Goal: Information Seeking & Learning: Learn about a topic

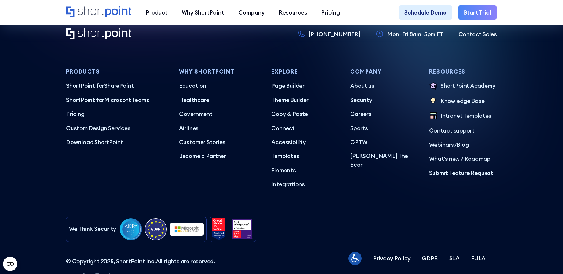
scroll to position [3545, 0]
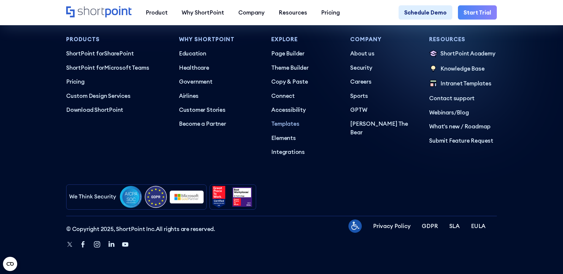
click at [284, 122] on p "Templates" at bounding box center [305, 124] width 68 height 8
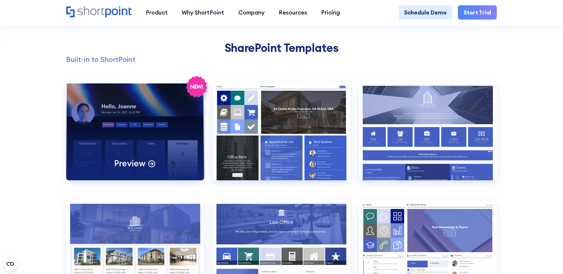
click at [146, 118] on div "Preview" at bounding box center [135, 131] width 138 height 99
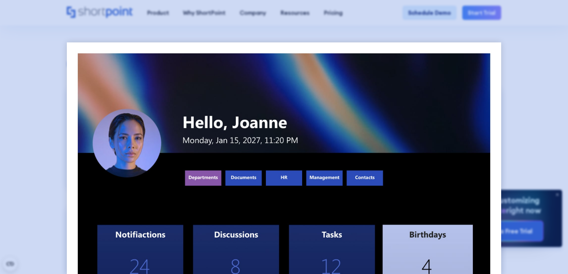
click at [18, 187] on div at bounding box center [284, 137] width 568 height 274
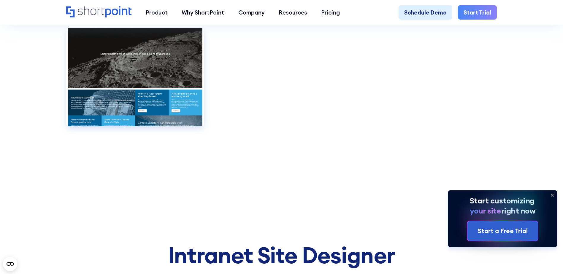
scroll to position [4395, 0]
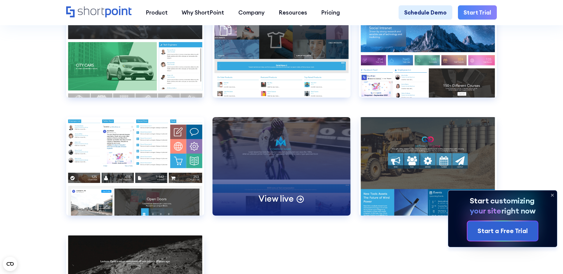
click at [277, 205] on p "View live" at bounding box center [276, 199] width 35 height 11
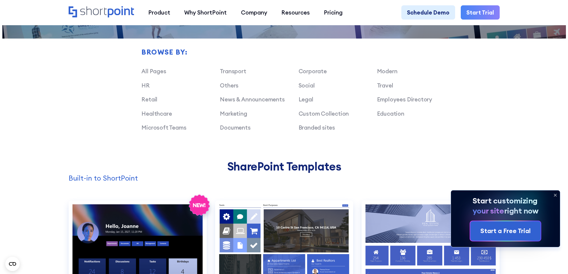
scroll to position [624, 0]
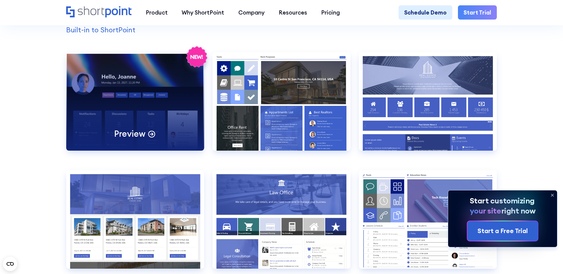
click at [149, 138] on icon at bounding box center [152, 133] width 8 height 8
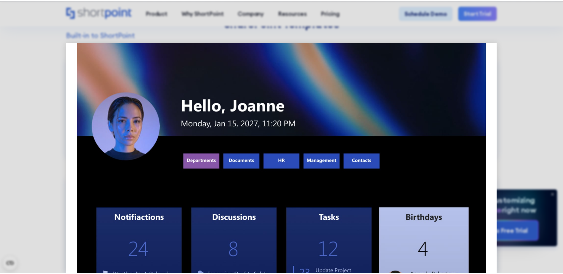
scroll to position [0, 0]
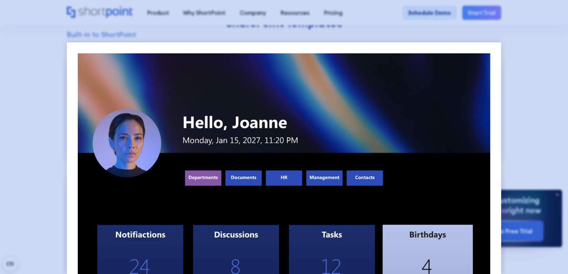
click at [529, 127] on div at bounding box center [284, 137] width 568 height 274
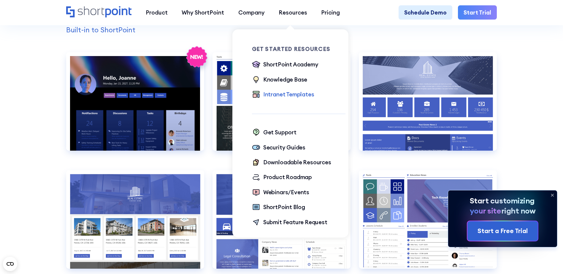
click at [271, 95] on div "Intranet Templates" at bounding box center [288, 94] width 51 height 8
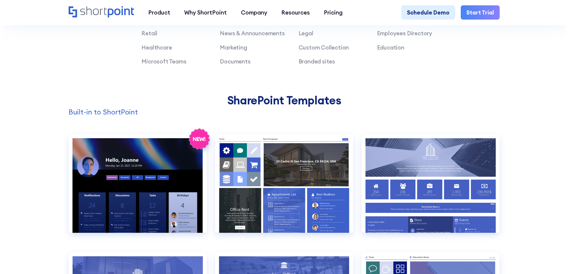
scroll to position [594, 0]
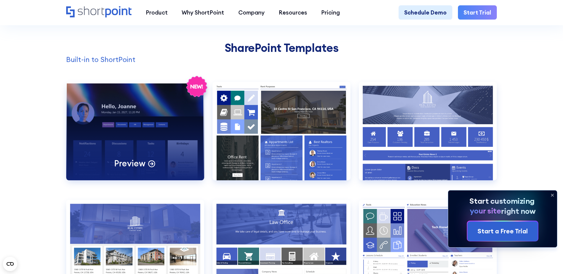
click at [149, 142] on div "Preview" at bounding box center [135, 131] width 138 height 99
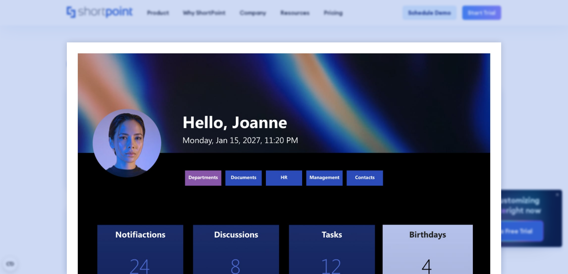
click at [32, 111] on div at bounding box center [284, 137] width 568 height 274
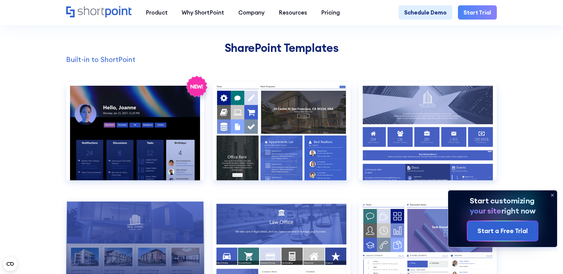
click at [135, 229] on div "Preview" at bounding box center [135, 249] width 138 height 99
